Goal: Task Accomplishment & Management: Manage account settings

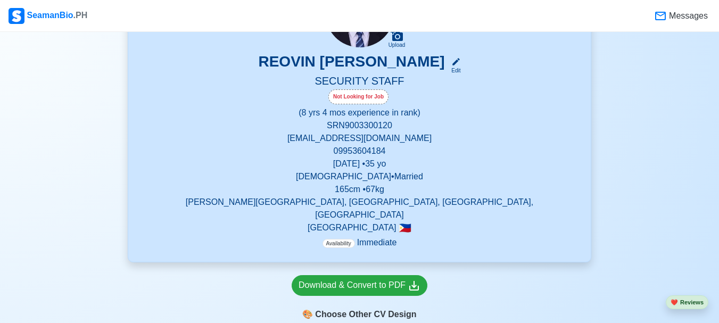
scroll to position [166, 0]
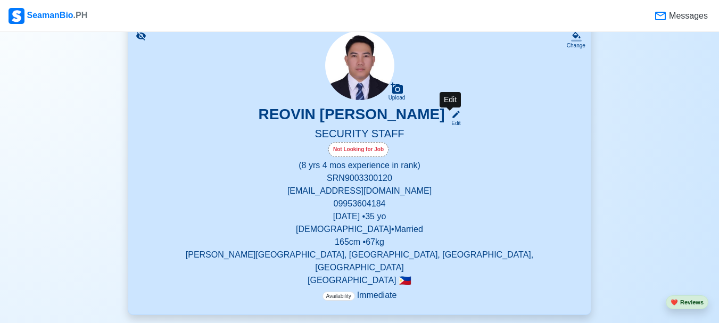
click at [453, 117] on icon at bounding box center [456, 115] width 10 height 10
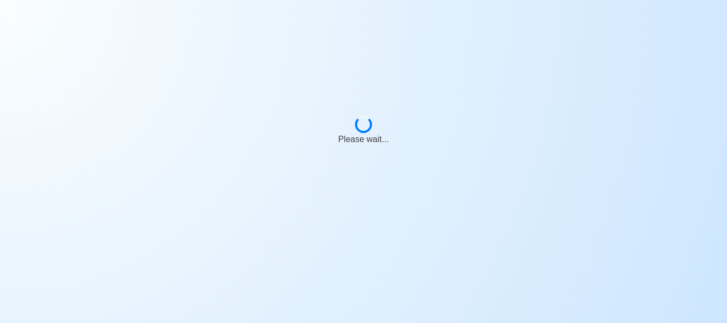
select select "Not Looking for Job"
select select "Not Visible for Hiring"
select select "Married"
select select "[DEMOGRAPHIC_DATA]"
select select "PH"
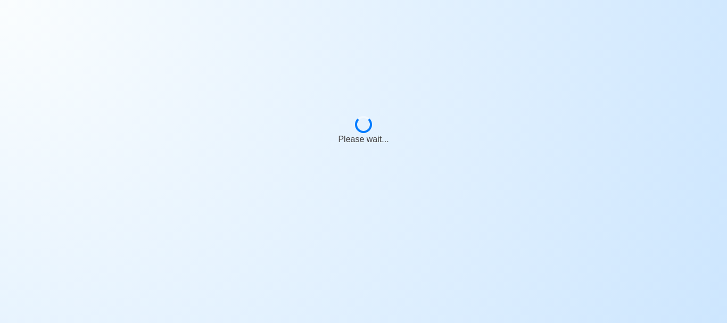
select select "8"
select select "4"
select select "4102416000000"
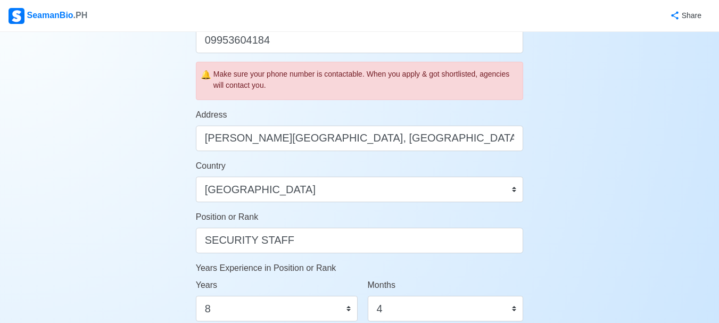
scroll to position [454, 0]
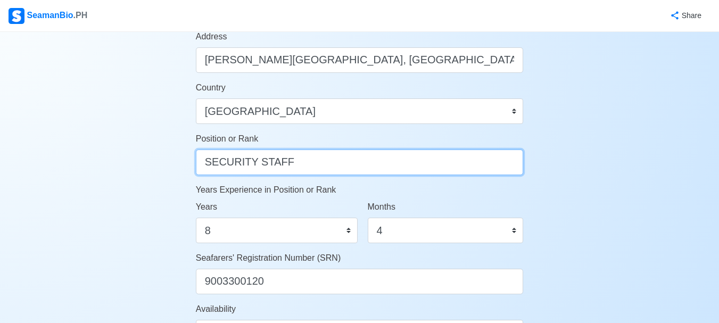
click at [286, 167] on input "SECURITY STAFF" at bounding box center [360, 163] width 328 height 26
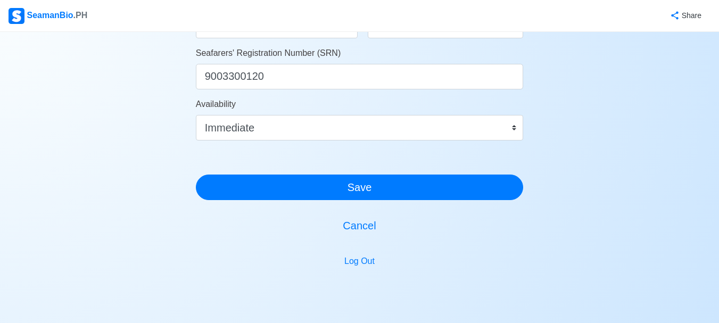
scroll to position [661, 0]
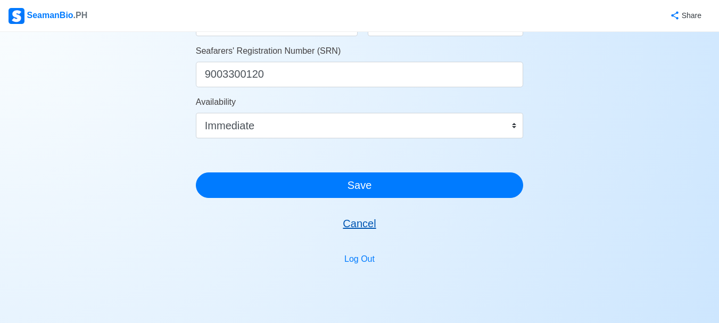
type input "SECURITY GUARD"
click at [348, 228] on button "Cancel" at bounding box center [360, 224] width 328 height 26
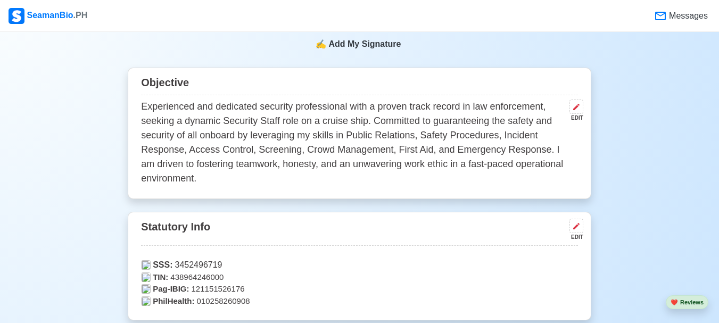
scroll to position [502, 0]
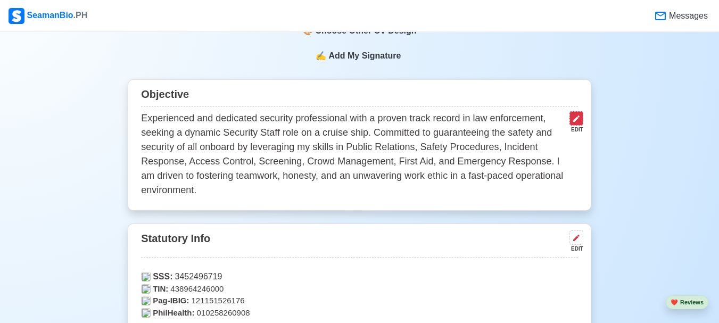
click at [579, 114] on icon at bounding box center [576, 118] width 9 height 9
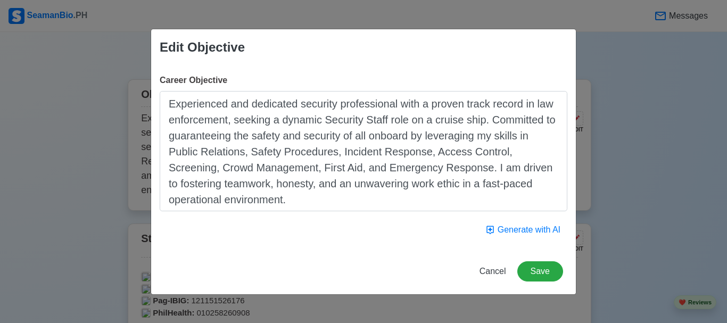
click at [386, 118] on textarea "Experienced and dedicated security professional with a proven track record in l…" at bounding box center [364, 151] width 408 height 120
type textarea "Experienced and dedicated security professional with a proven track record in l…"
click at [549, 274] on button "Save" at bounding box center [540, 271] width 46 height 20
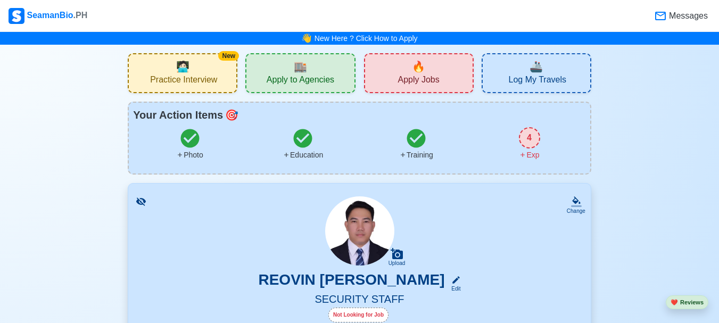
scroll to position [6, 0]
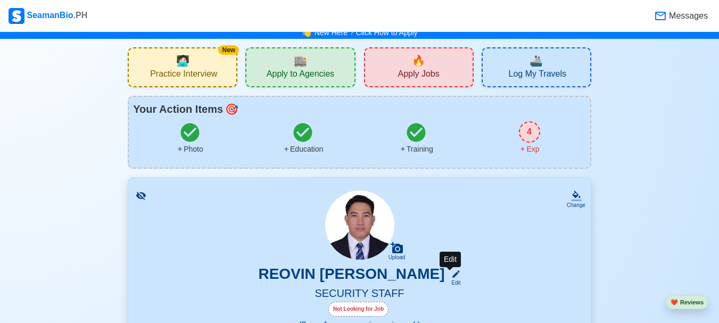
click at [452, 282] on div "Edit" at bounding box center [454, 283] width 14 height 8
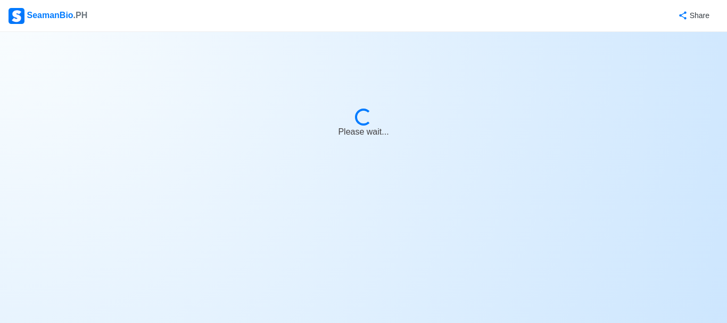
select select "Not Looking for Job"
select select "Not Visible for Hiring"
select select "Married"
select select "[DEMOGRAPHIC_DATA]"
select select "PH"
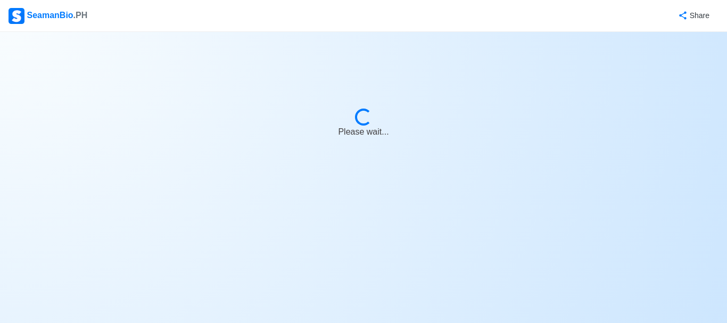
select select "8"
select select "4"
select select "4102416000000"
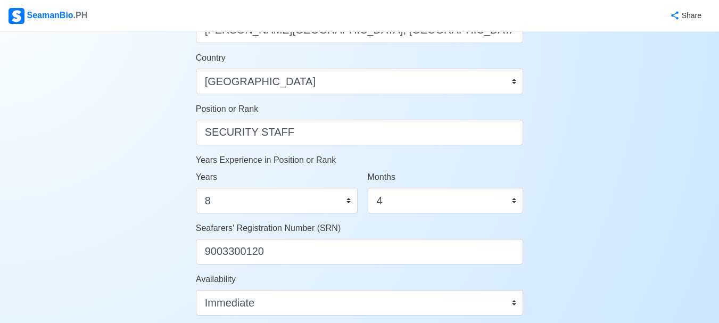
scroll to position [500, 0]
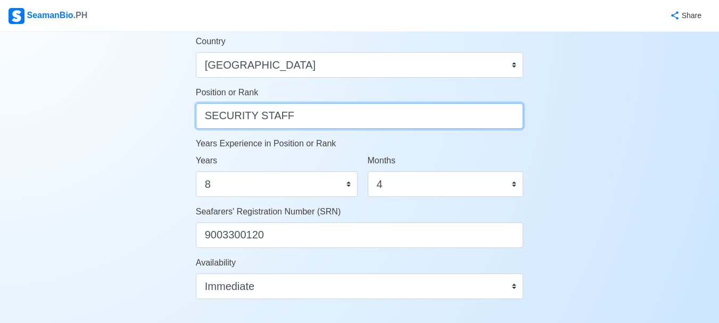
click at [315, 115] on input "SECURITY STAFF" at bounding box center [360, 116] width 328 height 26
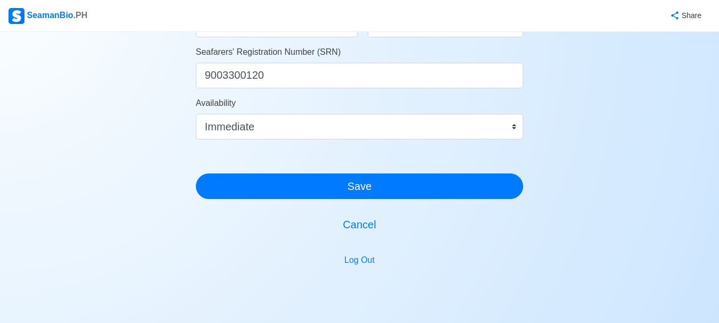
scroll to position [667, 0]
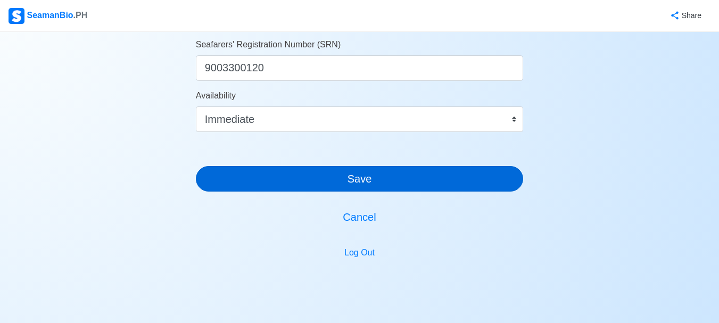
type input "SECURITY GUARD"
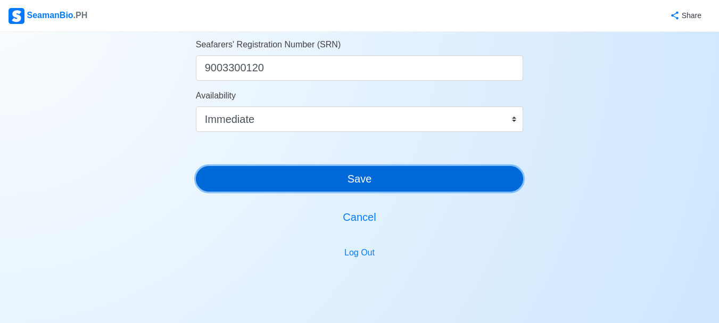
click at [427, 183] on button "Save" at bounding box center [360, 179] width 328 height 26
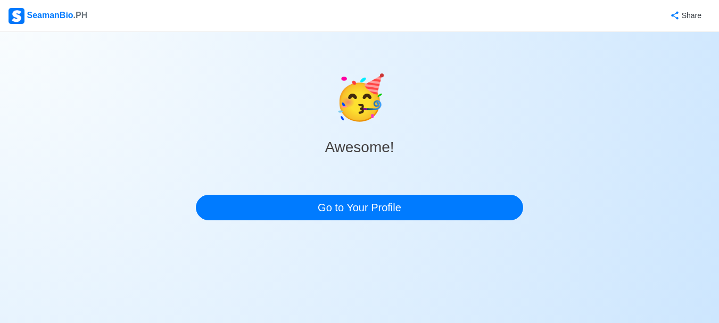
scroll to position [0, 0]
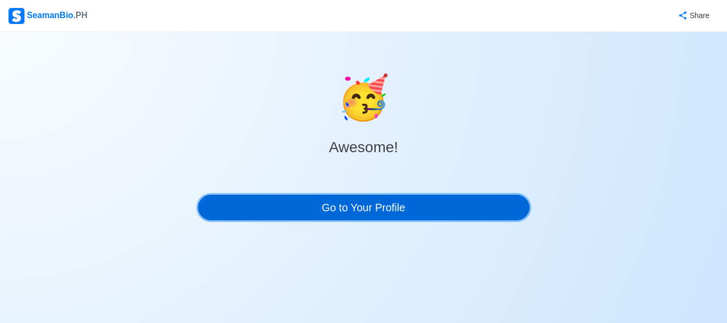
click at [379, 213] on link "Go to Your Profile" at bounding box center [364, 208] width 332 height 26
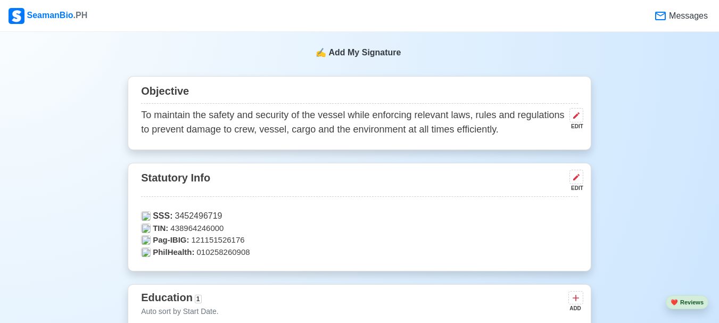
scroll to position [482, 0]
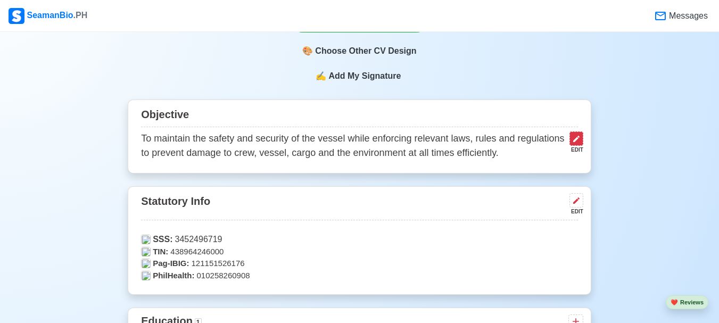
click at [572, 135] on icon at bounding box center [576, 139] width 9 height 9
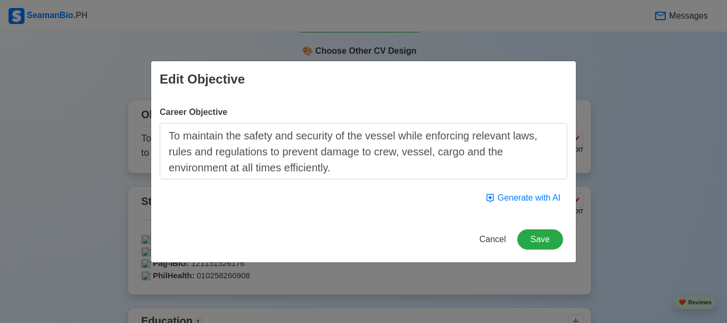
drag, startPoint x: 343, startPoint y: 167, endPoint x: 171, endPoint y: 132, distance: 175.4
click at [171, 132] on textarea "To maintain the safety and security of the vessel while enforcing relevant laws…" at bounding box center [364, 151] width 408 height 56
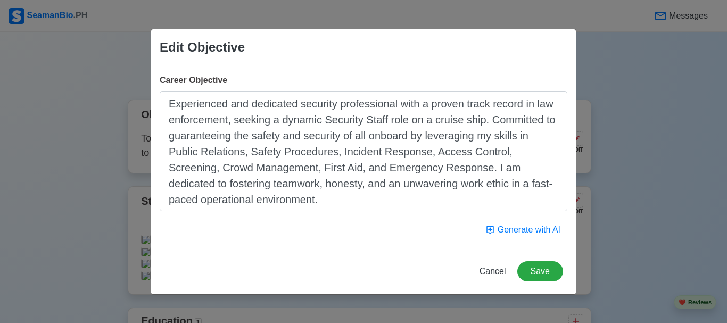
click at [383, 120] on textarea "Experienced and dedicated security professional with a proven track record in l…" at bounding box center [364, 151] width 408 height 120
type textarea "Experienced and dedicated security professional with a proven track record in l…"
click at [539, 278] on button "Save" at bounding box center [540, 271] width 46 height 20
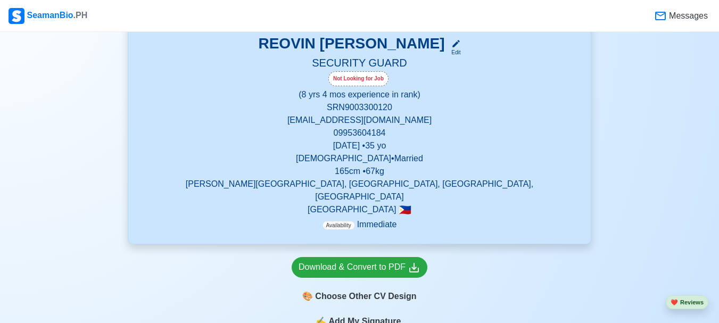
scroll to position [242, 0]
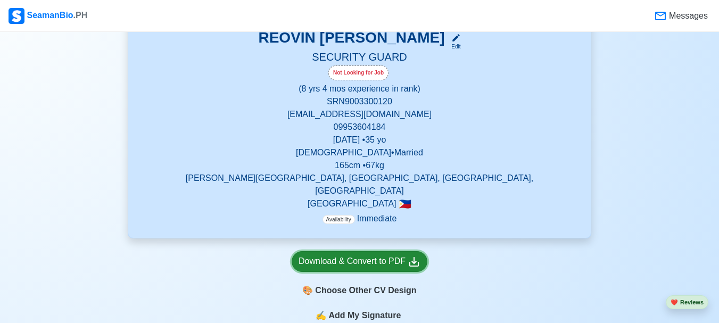
click at [323, 257] on div "Download & Convert to PDF" at bounding box center [360, 261] width 122 height 13
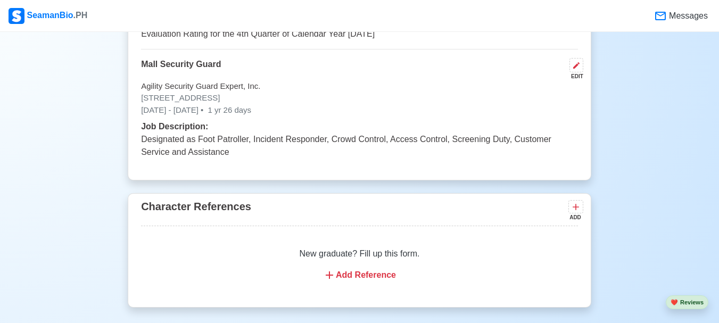
scroll to position [3047, 0]
